Goal: Information Seeking & Learning: Check status

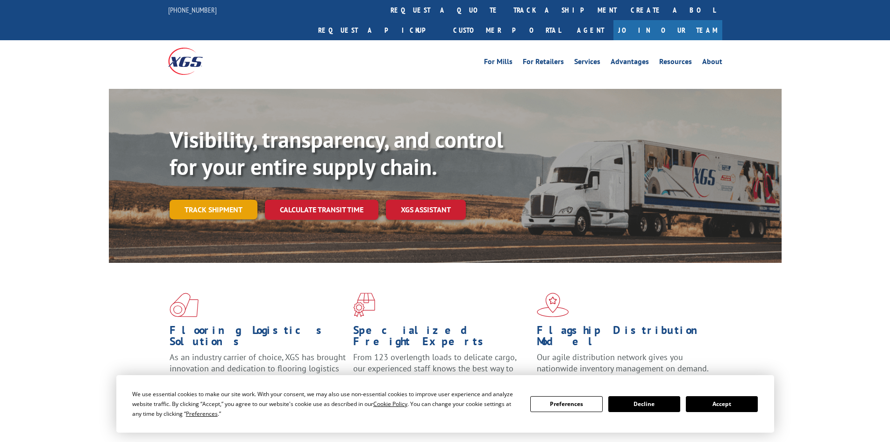
click at [221, 200] on link "Track shipment" at bounding box center [214, 210] width 88 height 20
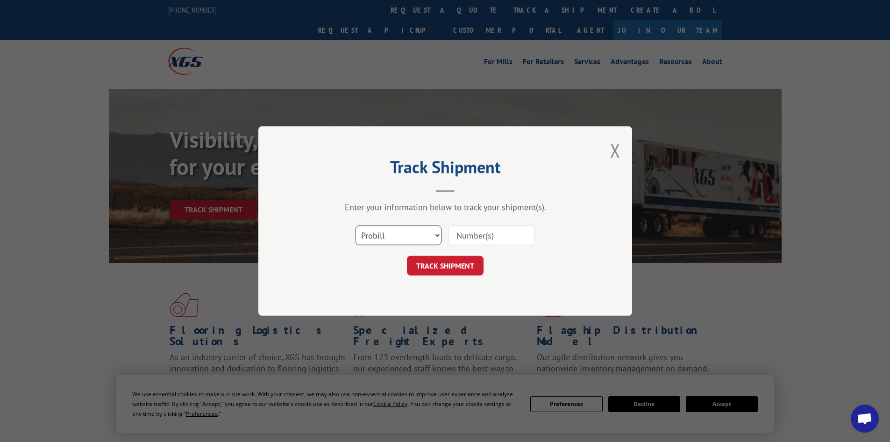
click at [400, 231] on select "Select category... Probill BOL PO" at bounding box center [399, 235] width 86 height 20
select select "bol"
click at [356, 225] on select "Select category... Probill BOL PO" at bounding box center [399, 235] width 86 height 20
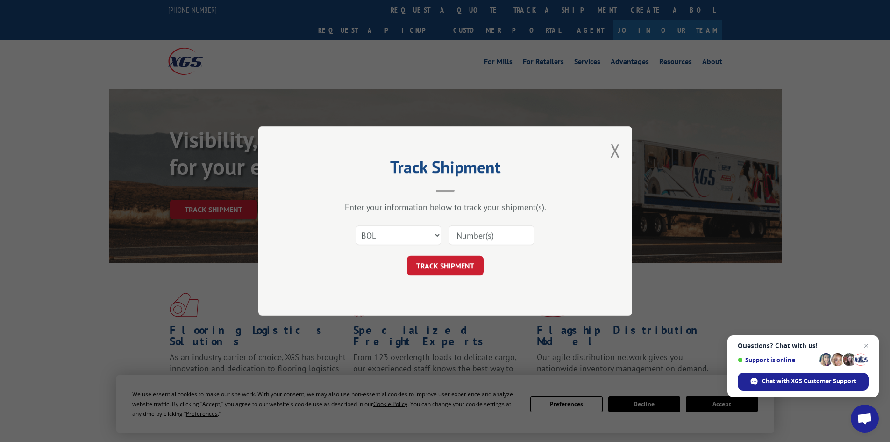
click at [460, 233] on input at bounding box center [492, 235] width 86 height 20
paste input "6021933"
type input "6021933"
click at [455, 270] on button "TRACK SHIPMENT" at bounding box center [445, 266] width 77 height 20
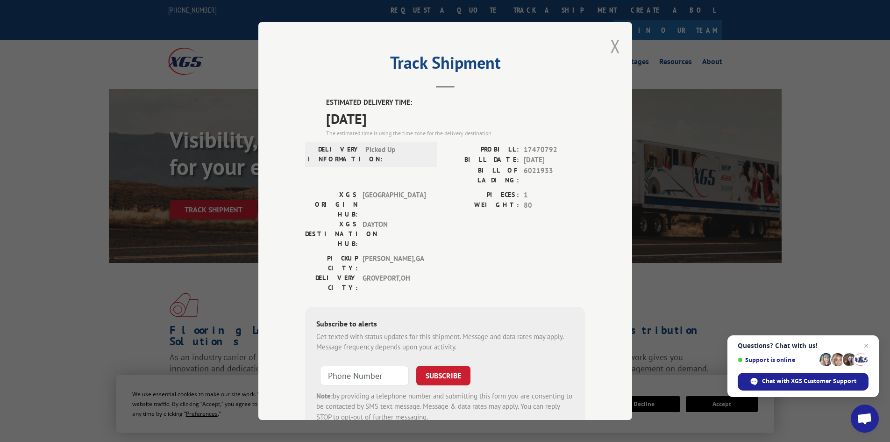
click at [611, 44] on button "Close modal" at bounding box center [615, 46] width 10 height 25
